Goal: Task Accomplishment & Management: Manage account settings

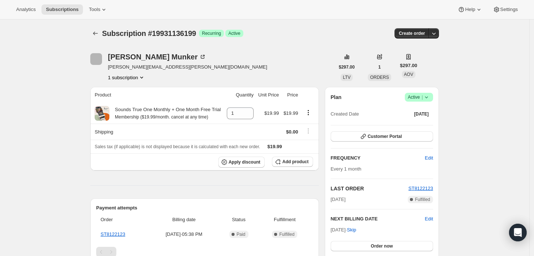
click at [427, 103] on div "Plan Success Active | Created Date Aug 28, 2025" at bounding box center [382, 106] width 102 height 26
click at [428, 101] on icon at bounding box center [426, 97] width 7 height 7
click at [427, 127] on span "Cancel subscription" at bounding box center [421, 123] width 41 height 7
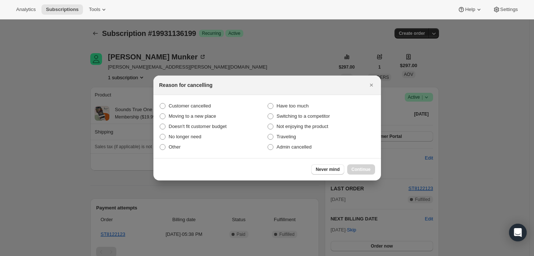
drag, startPoint x: 298, startPoint y: 147, endPoint x: 316, endPoint y: 155, distance: 19.6
click at [299, 147] on span "Admin cancelled" at bounding box center [294, 147] width 35 height 6
click at [268, 145] on input "Admin cancelled" at bounding box center [268, 144] width 0 height 0
radio input "true"
click at [361, 168] on span "Continue" at bounding box center [361, 170] width 19 height 6
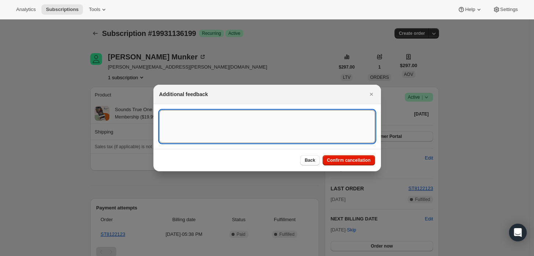
click at [301, 124] on textarea ":rbj:" at bounding box center [267, 126] width 216 height 33
type textarea "Customer requested cancellation."
click at [357, 162] on span "Confirm cancellation" at bounding box center [349, 161] width 44 height 6
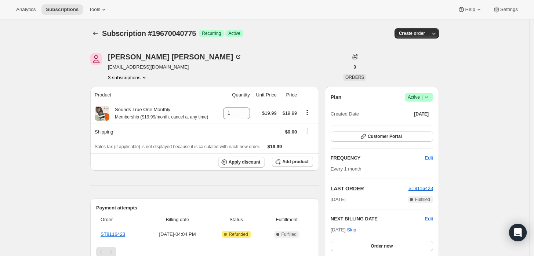
click at [430, 98] on icon at bounding box center [426, 97] width 7 height 7
click at [406, 123] on span "Cancel subscription" at bounding box center [421, 124] width 41 height 6
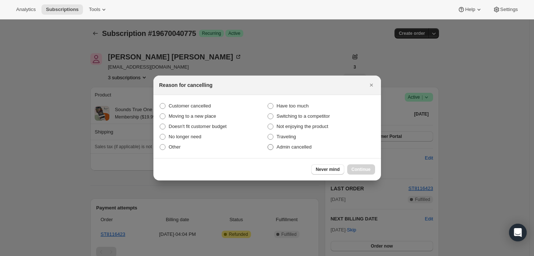
click at [309, 150] on span "Admin cancelled" at bounding box center [294, 147] width 35 height 6
click at [268, 145] on input "Admin cancelled" at bounding box center [268, 144] width 0 height 0
radio input "true"
click at [354, 170] on span "Continue" at bounding box center [361, 170] width 19 height 6
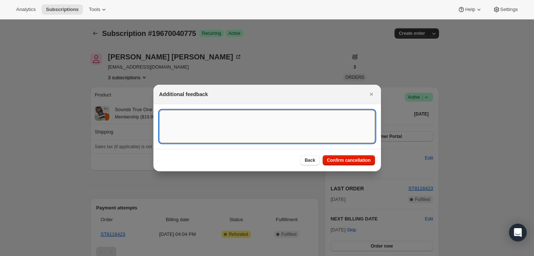
click at [300, 138] on textarea ":rbj:" at bounding box center [267, 126] width 216 height 33
type textarea "Customer requested cancellation and refund."
click at [349, 163] on span "Confirm cancellation" at bounding box center [349, 161] width 44 height 6
